Goal: Find specific page/section

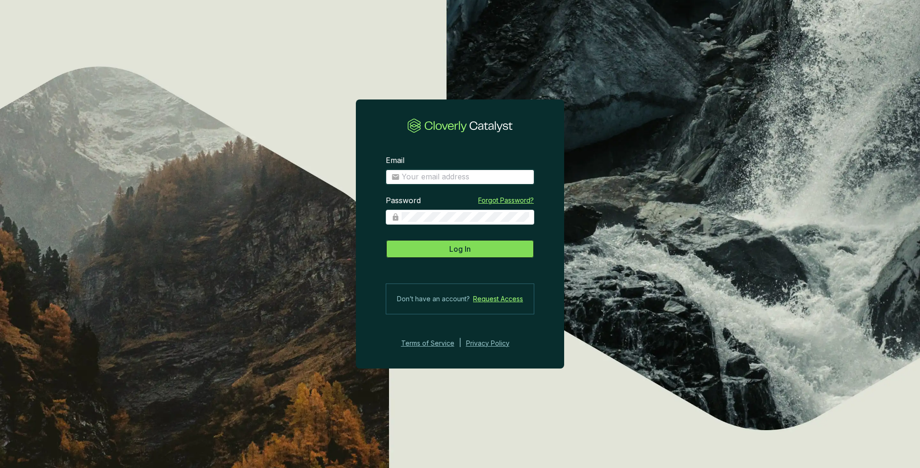
type input "[PERSON_NAME][EMAIL_ADDRESS][PERSON_NAME][DOMAIN_NAME]"
click at [452, 252] on span "Log In" at bounding box center [459, 248] width 21 height 11
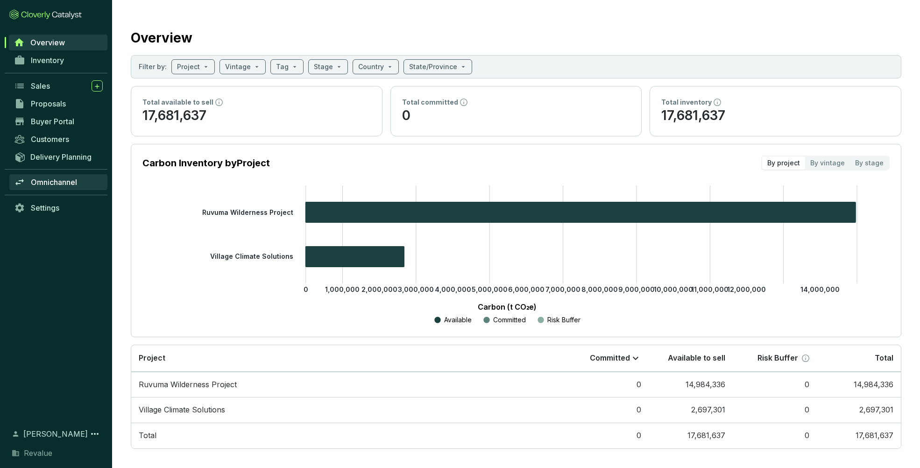
click at [48, 178] on span "Omnichannel" at bounding box center [54, 181] width 46 height 9
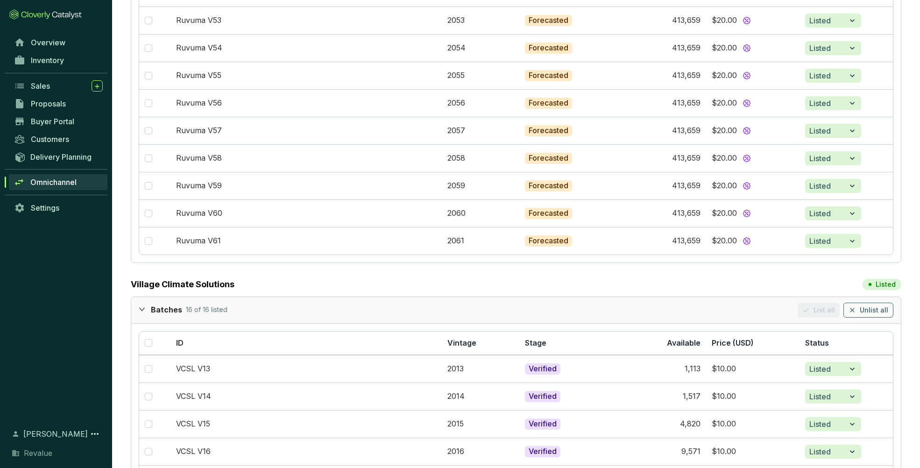
scroll to position [1011, 0]
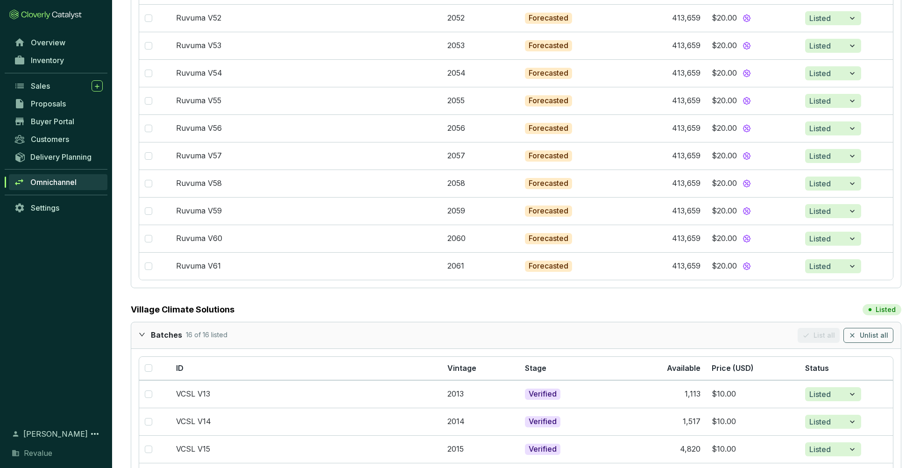
click at [143, 331] on icon "expanded" at bounding box center [142, 334] width 7 height 7
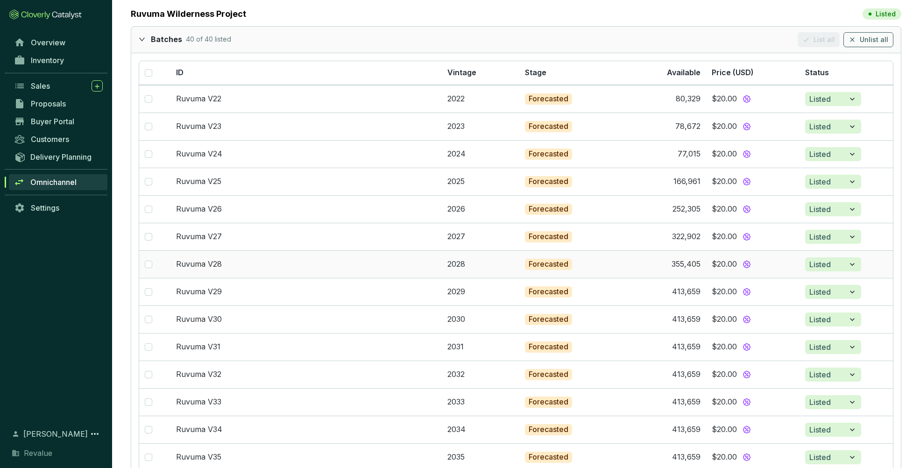
scroll to position [0, 0]
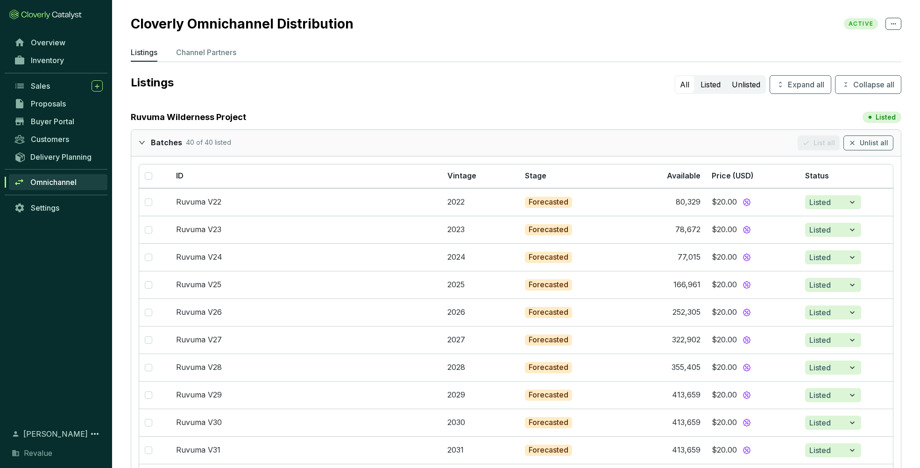
click at [143, 141] on icon "expanded" at bounding box center [142, 142] width 7 height 7
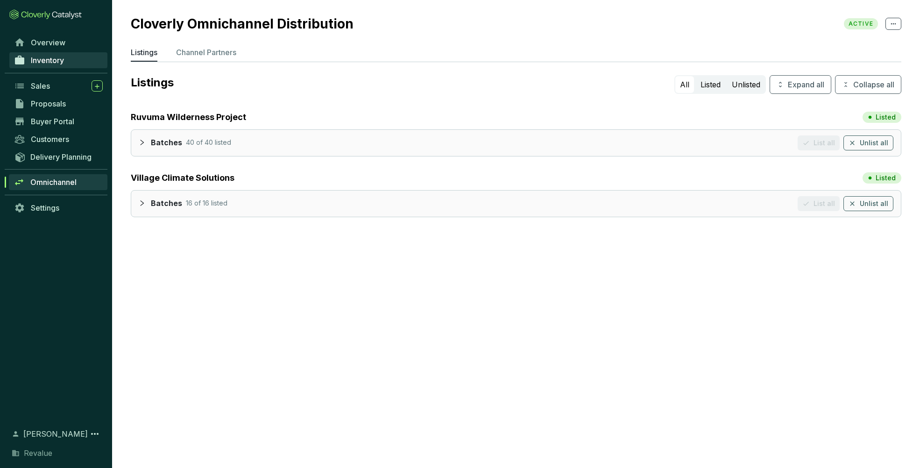
click at [60, 53] on link "Inventory" at bounding box center [58, 60] width 98 height 16
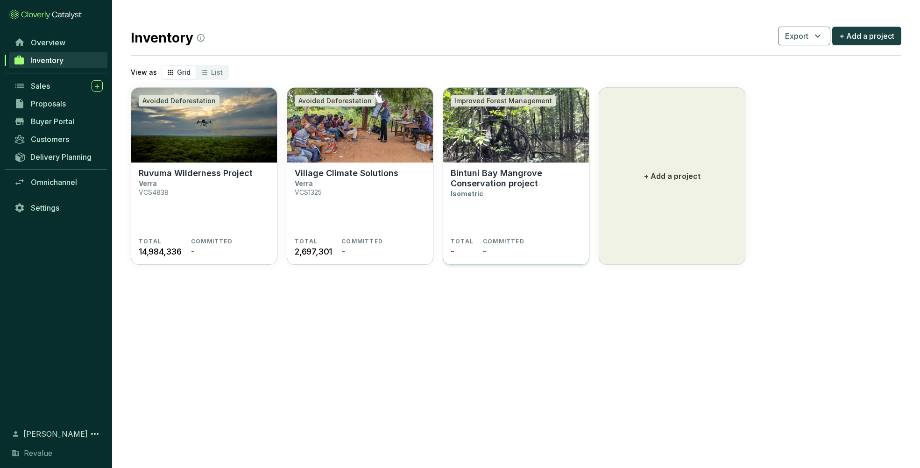
click at [485, 201] on section "Bintuni Bay Mangrove Conservation project Isometric" at bounding box center [516, 203] width 131 height 70
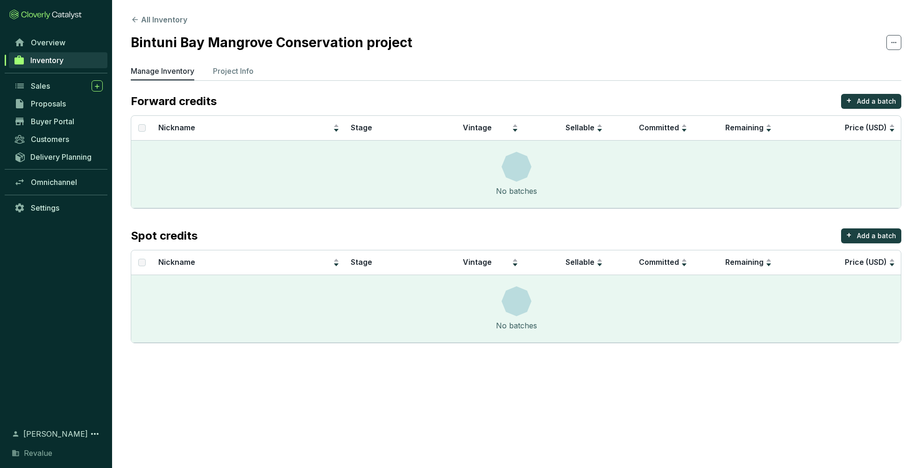
click at [326, 225] on section "Forward credits + Add a batch Nickname Stage Vintage Sellable Committed Remaini…" at bounding box center [516, 218] width 771 height 249
click at [581, 50] on section "Bintuni Bay Mangrove Conservation project" at bounding box center [516, 43] width 771 height 20
